Goal: Unclear

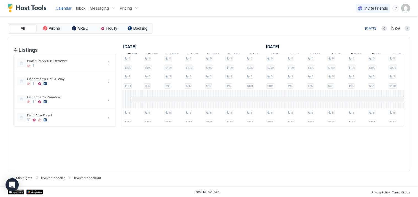
scroll to position [0, 660]
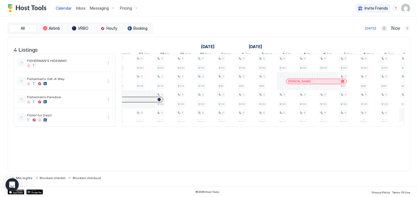
click at [407, 28] on button "Next month" at bounding box center [407, 29] width 6 height 6
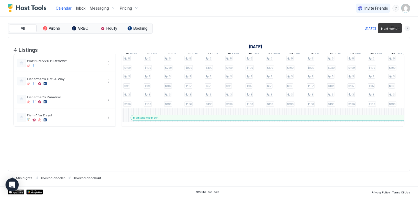
scroll to position [0, 306]
click at [407, 28] on button "Next month" at bounding box center [407, 29] width 6 height 6
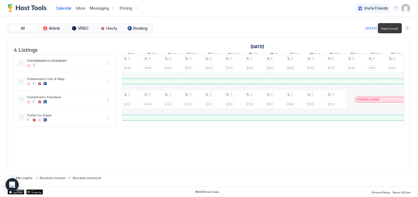
click at [407, 28] on button "Next month" at bounding box center [407, 29] width 6 height 6
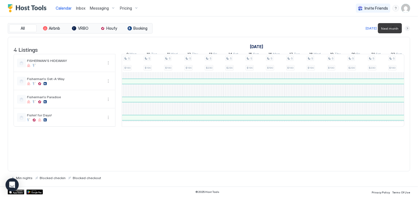
click at [408, 28] on button "Next month" at bounding box center [407, 29] width 6 height 6
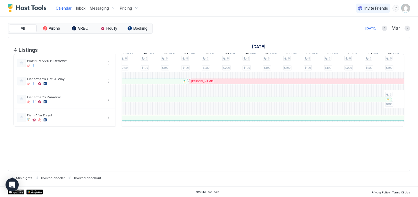
scroll to position [0, 234]
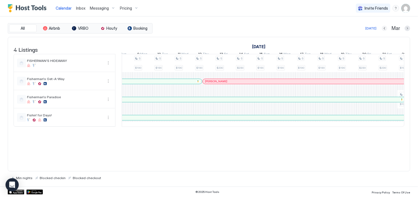
click at [382, 28] on button "Previous month" at bounding box center [385, 29] width 6 height 6
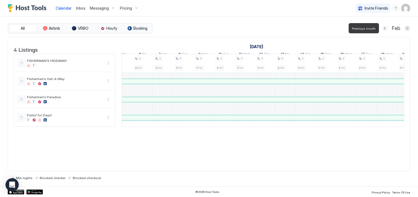
scroll to position [0, 306]
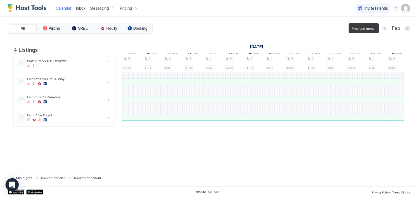
click at [383, 28] on button "Previous month" at bounding box center [385, 29] width 6 height 6
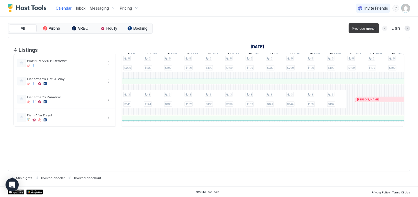
click at [385, 28] on button "Previous month" at bounding box center [385, 29] width 6 height 6
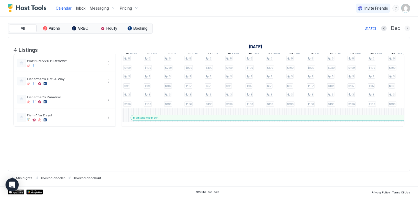
click at [409, 29] on button "Next month" at bounding box center [407, 29] width 6 height 6
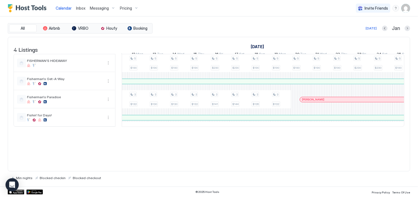
scroll to position [0, 381]
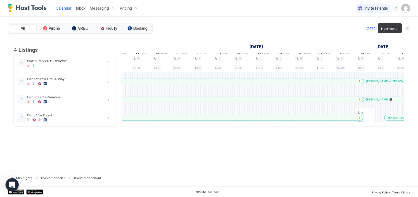
click at [407, 28] on button "Next month" at bounding box center [407, 29] width 6 height 6
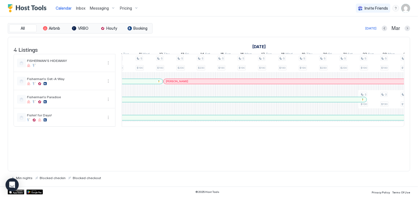
scroll to position [0, 499]
click at [188, 84] on div at bounding box center [188, 81] width 4 height 4
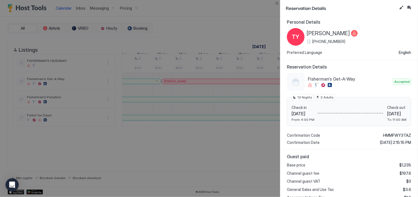
scroll to position [0, 0]
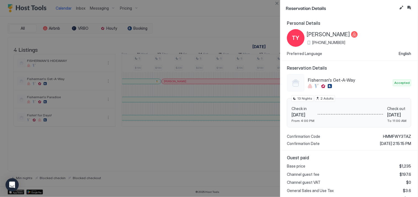
click at [218, 20] on div at bounding box center [209, 98] width 418 height 197
click at [240, 9] on div at bounding box center [209, 98] width 418 height 197
click at [277, 3] on button "Close" at bounding box center [276, 3] width 7 height 7
